Goal: Information Seeking & Learning: Learn about a topic

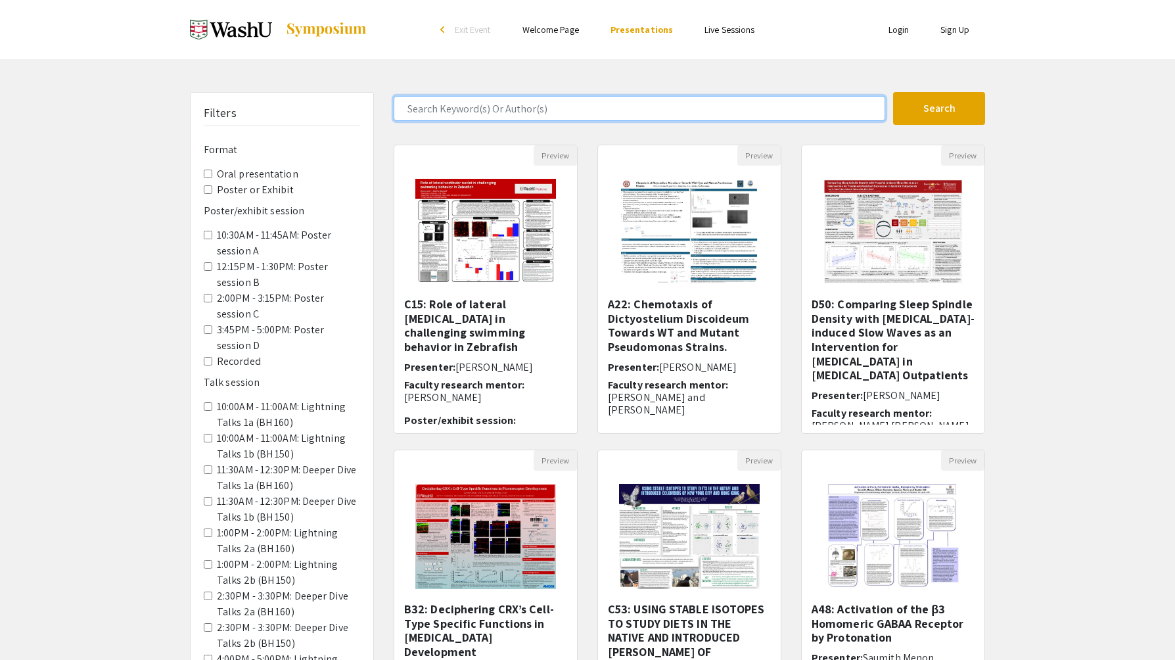
click at [710, 103] on input "Search Keyword(s) Or Author(s)" at bounding box center [640, 108] width 492 height 25
type input "[PERSON_NAME]"
click at [893, 92] on button "Search" at bounding box center [939, 108] width 92 height 33
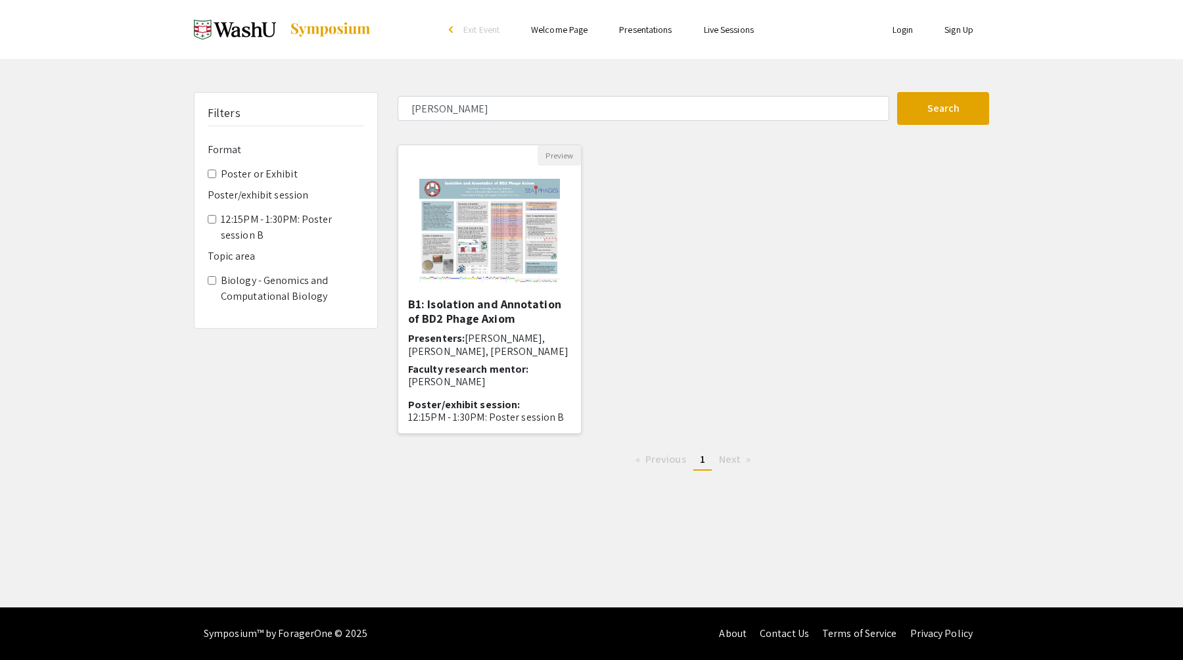
click at [533, 262] on img "Open Presentation <p>B1: Isolation and Annotation of BD2 Phage Axiom</p>" at bounding box center [489, 231] width 166 height 131
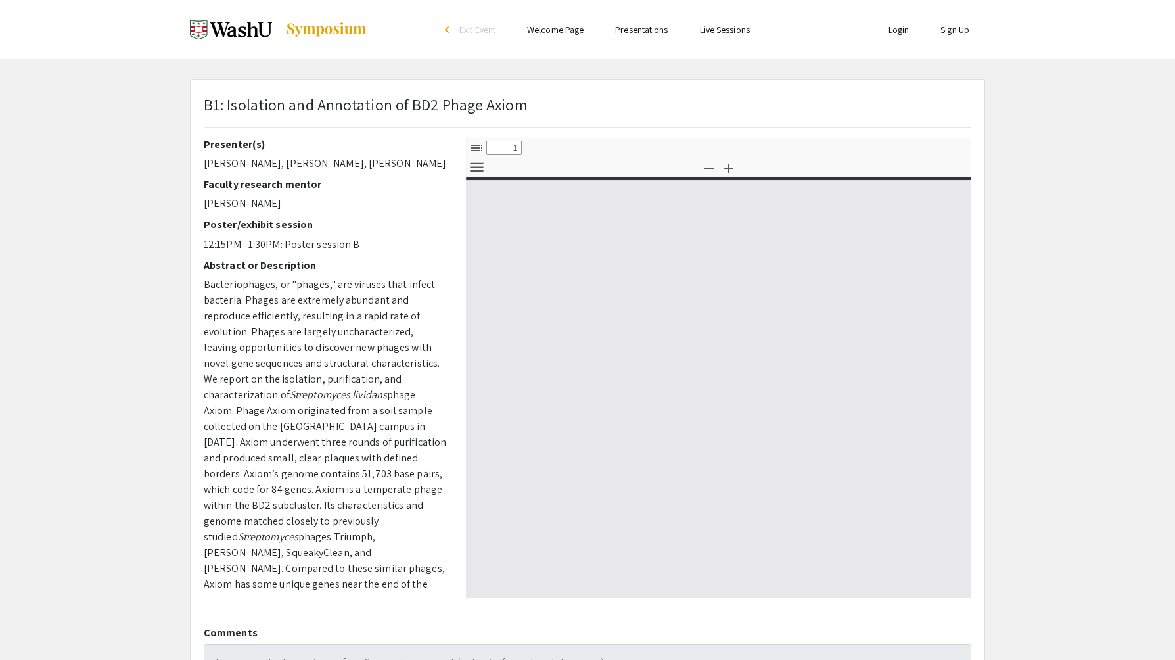
select select "custom"
type input "0"
select select "custom"
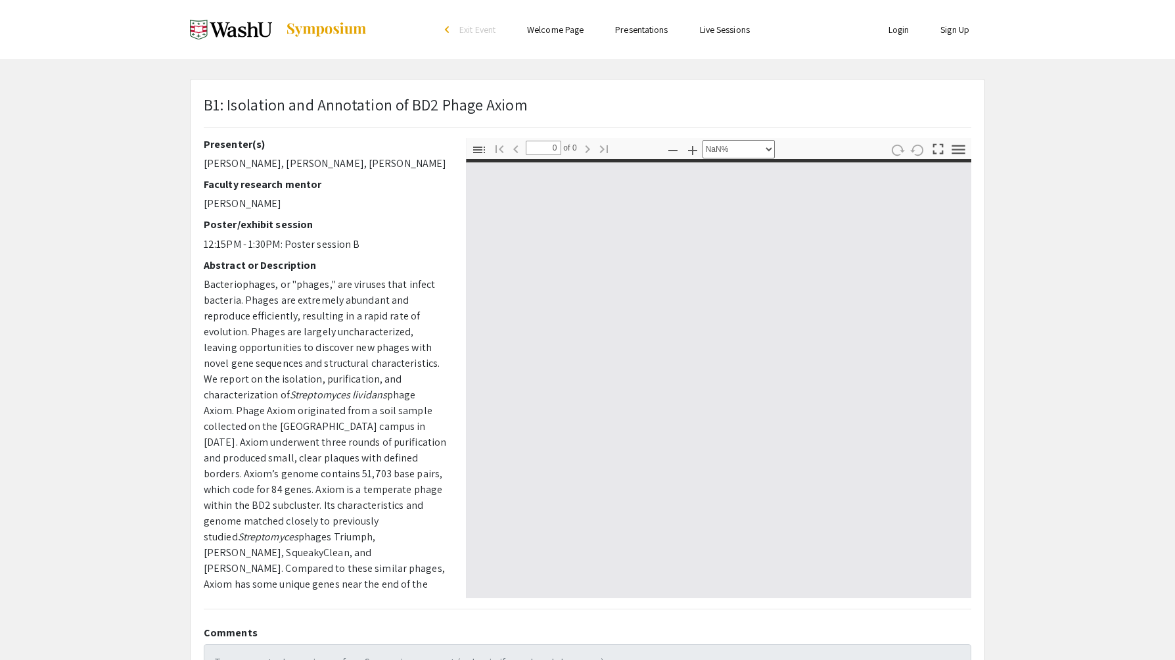
type input "1"
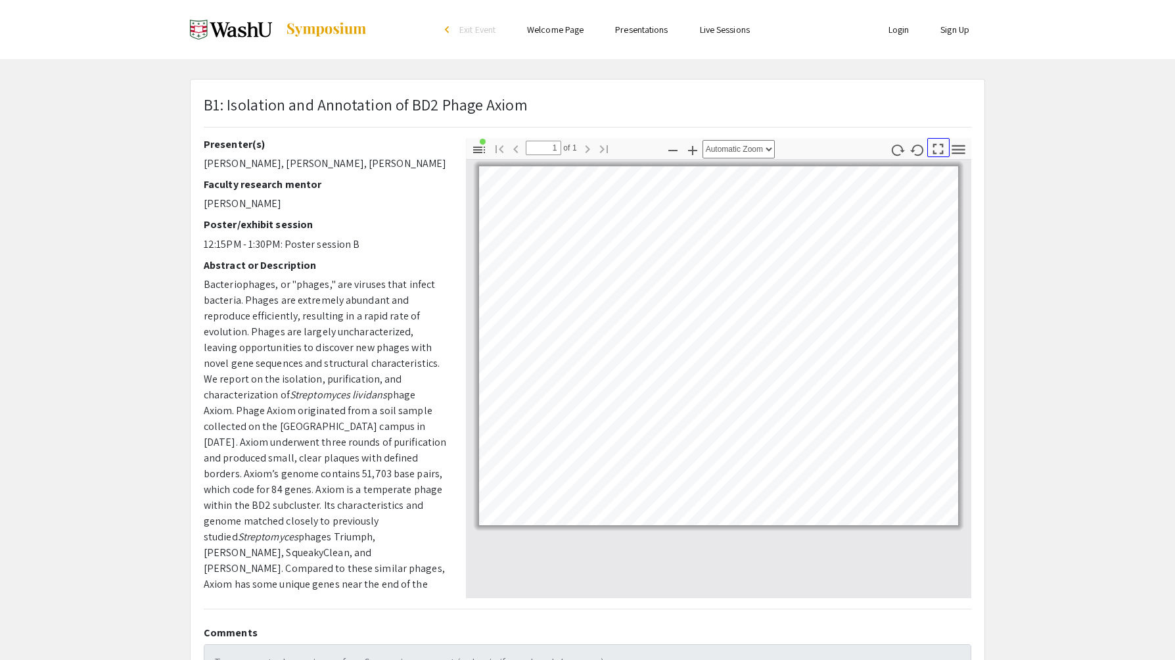
click at [932, 144] on icon "button" at bounding box center [938, 149] width 18 height 18
select select "page-fit"
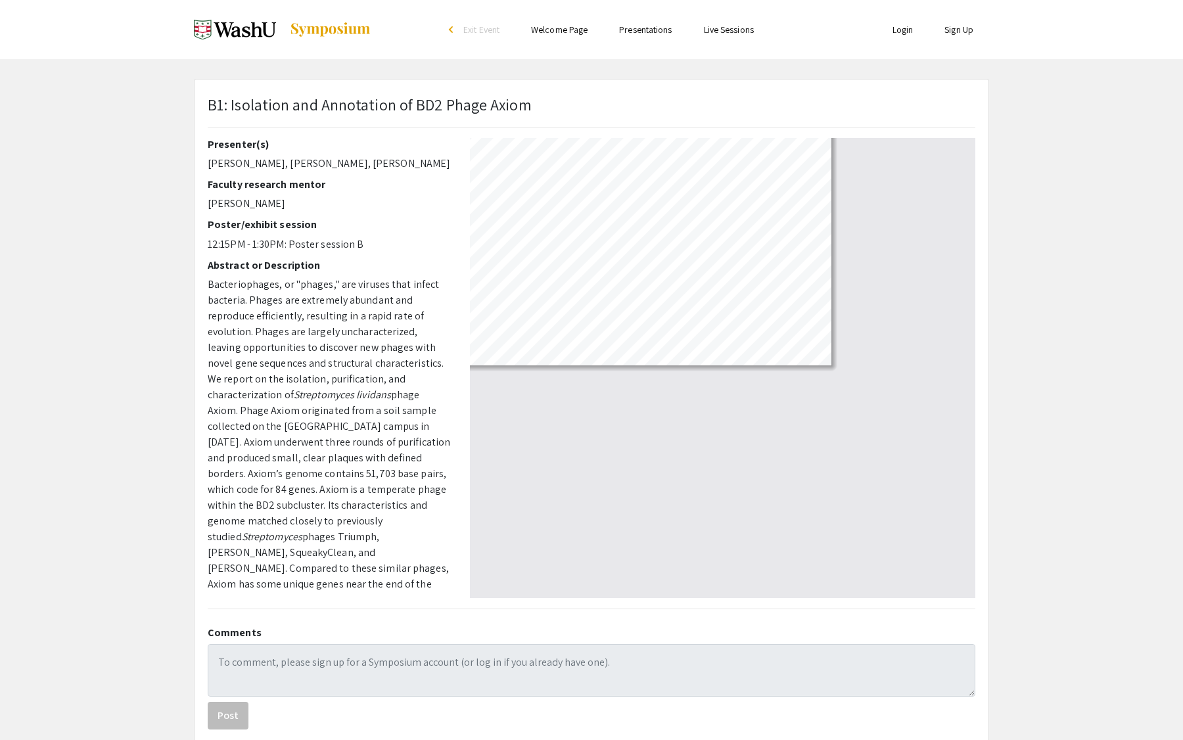
scroll to position [739, 0]
